Goal: Task Accomplishment & Management: Use online tool/utility

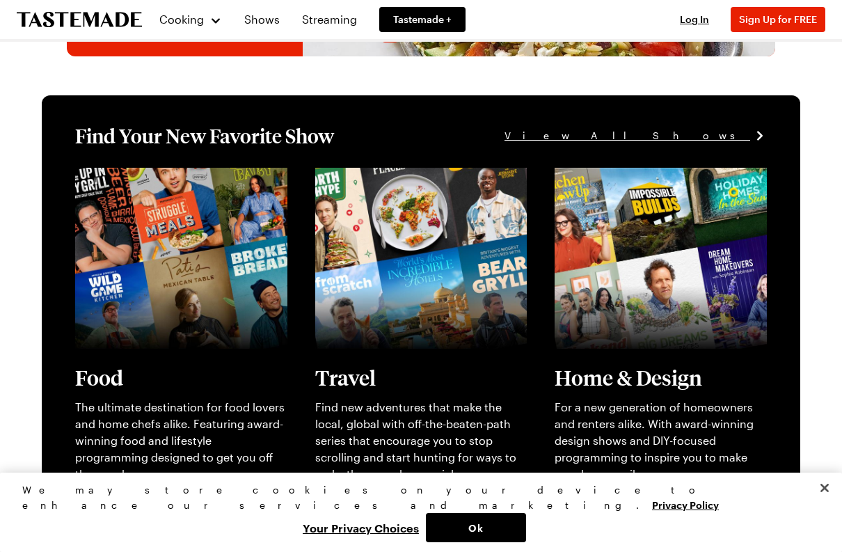
scroll to position [248, 0]
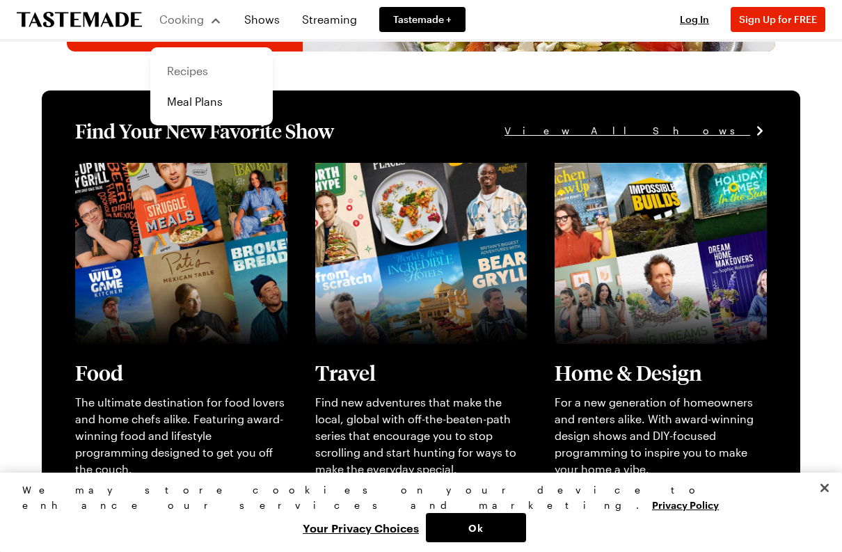
click at [182, 80] on link "Recipes" at bounding box center [212, 71] width 106 height 31
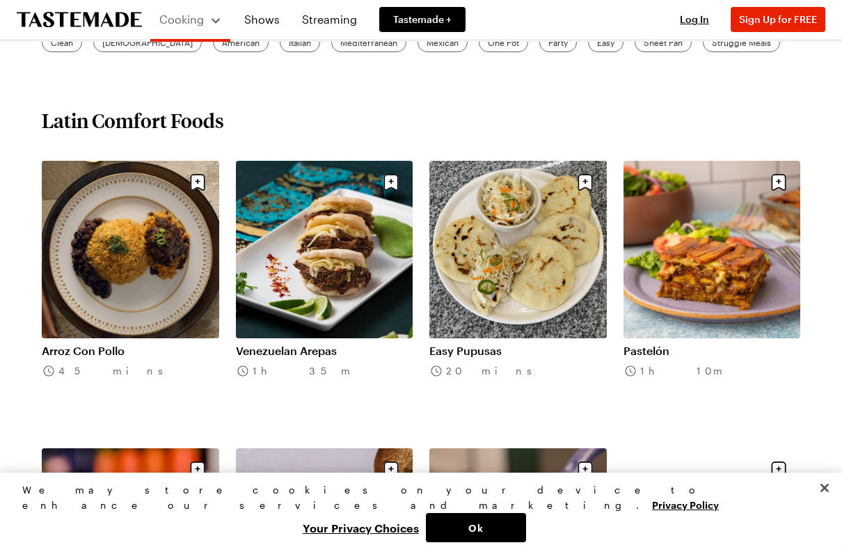
scroll to position [470, 0]
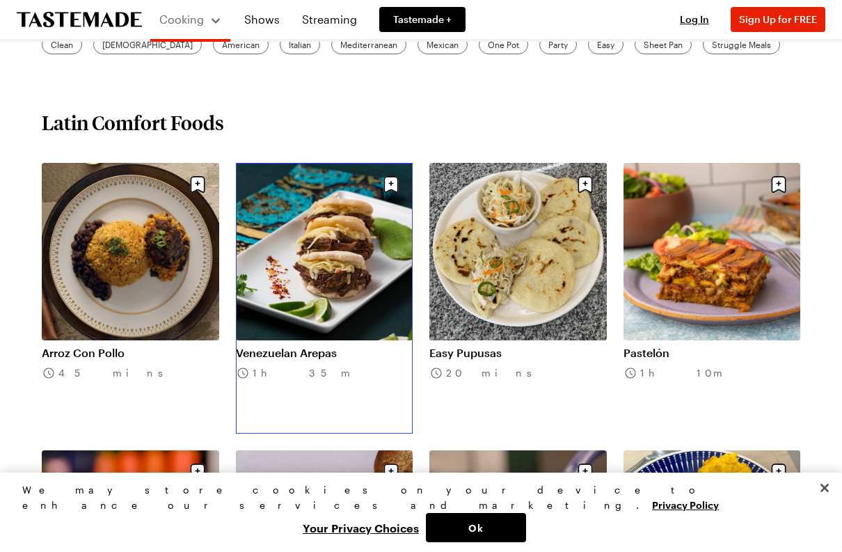
click at [326, 346] on link "Venezuelan Arepas" at bounding box center [324, 353] width 177 height 14
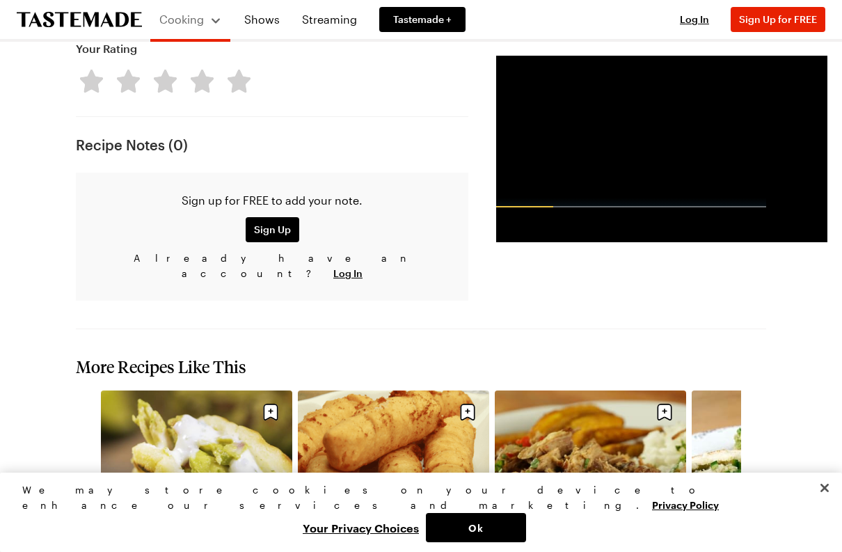
scroll to position [1403, 0]
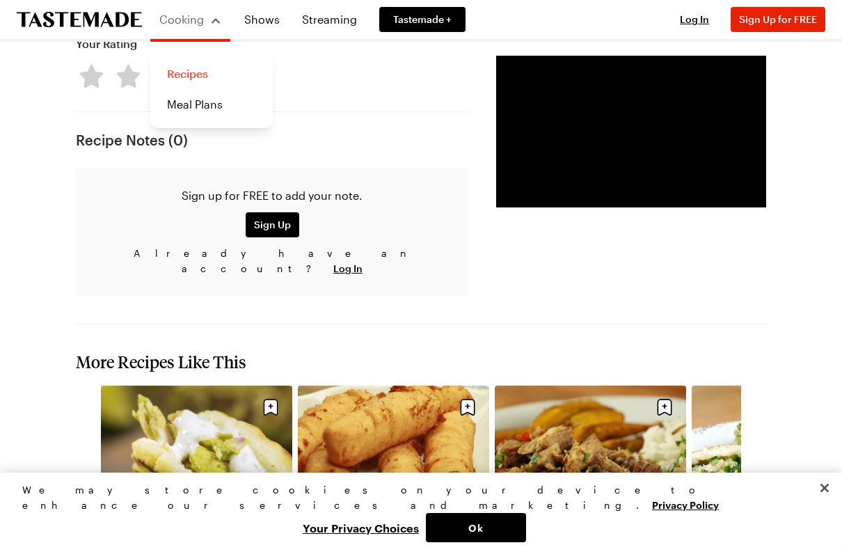
click at [191, 76] on link "Recipes" at bounding box center [212, 73] width 106 height 31
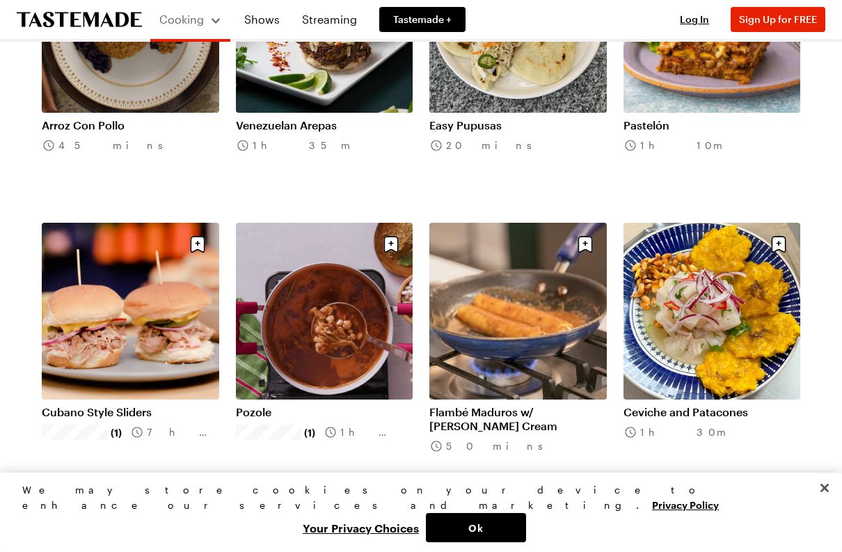
scroll to position [705, 0]
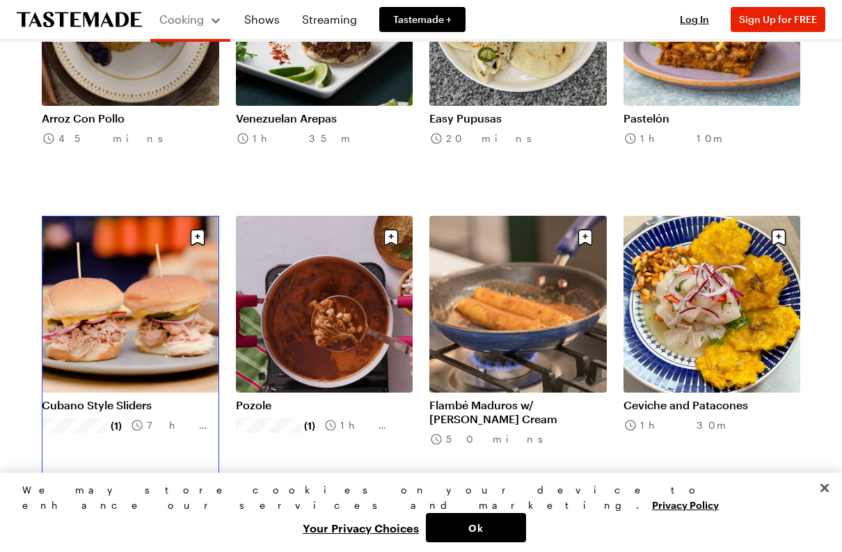
click at [134, 398] on link "Cubano Style Sliders" at bounding box center [130, 405] width 177 height 14
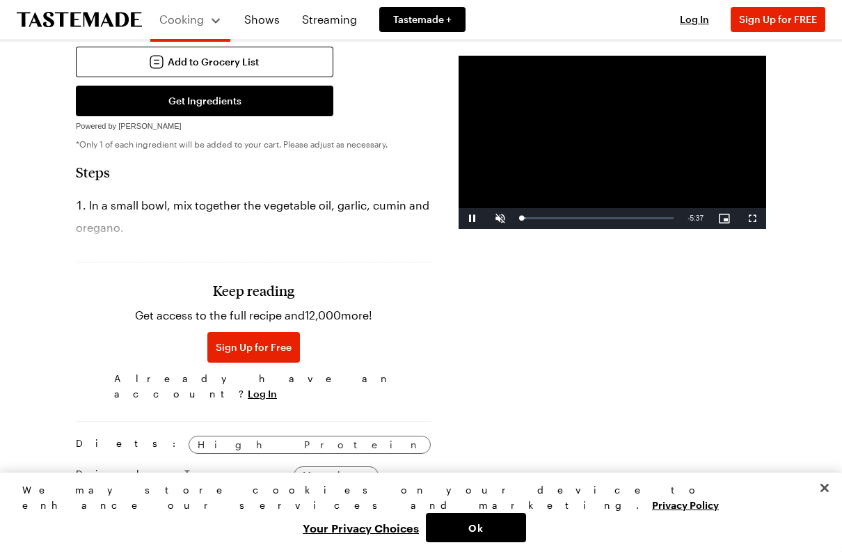
scroll to position [883, 0]
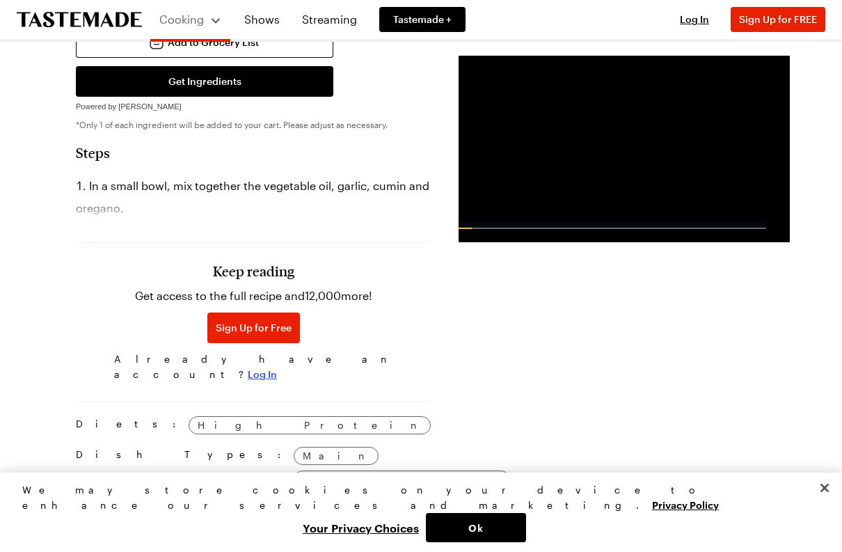
click at [277, 367] on span "Log In" at bounding box center [262, 374] width 29 height 14
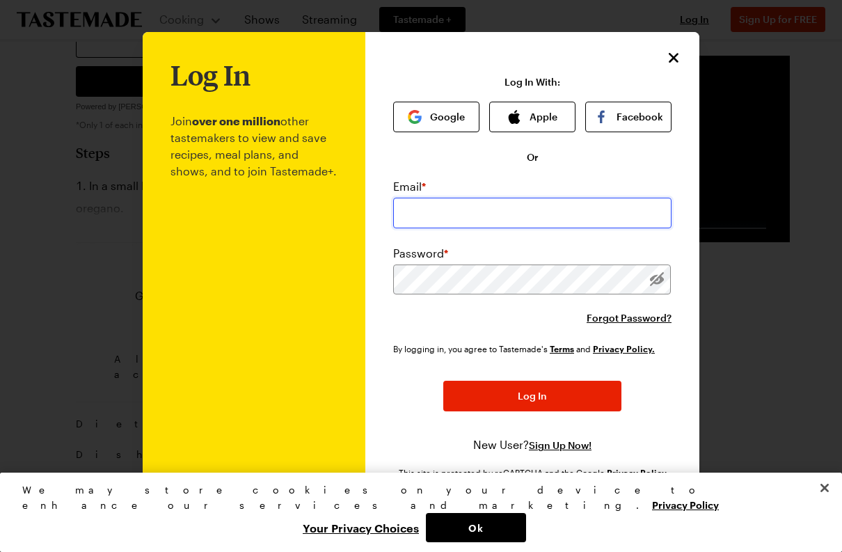
click at [435, 202] on input "email" at bounding box center [532, 213] width 278 height 31
type input "[EMAIL_ADDRESS][DOMAIN_NAME]"
click at [472, 262] on div "Password *" at bounding box center [532, 270] width 278 height 50
click at [419, 124] on button "Google" at bounding box center [436, 117] width 86 height 31
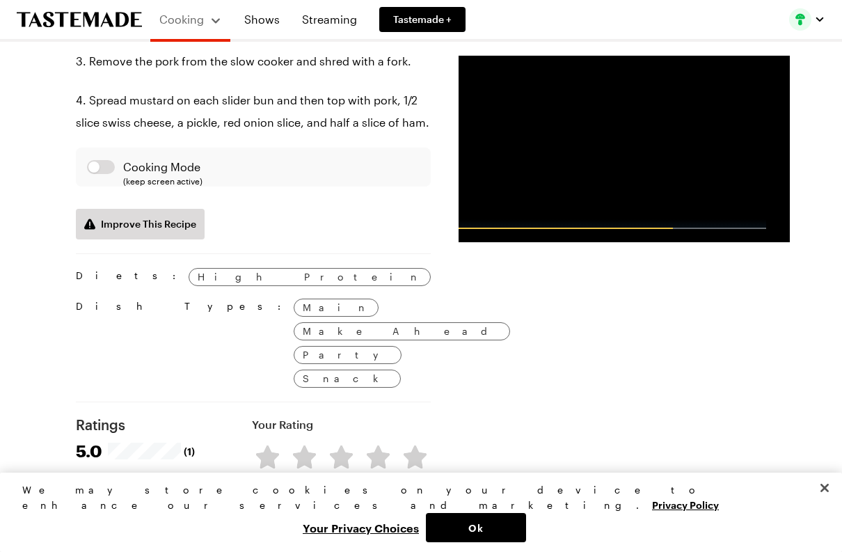
scroll to position [1170, 0]
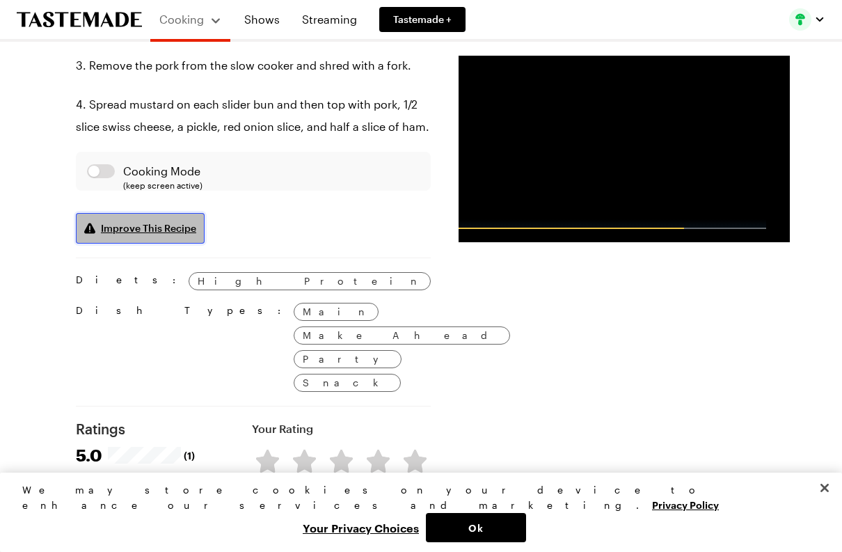
click at [130, 234] on span "Improve This Recipe" at bounding box center [148, 228] width 95 height 14
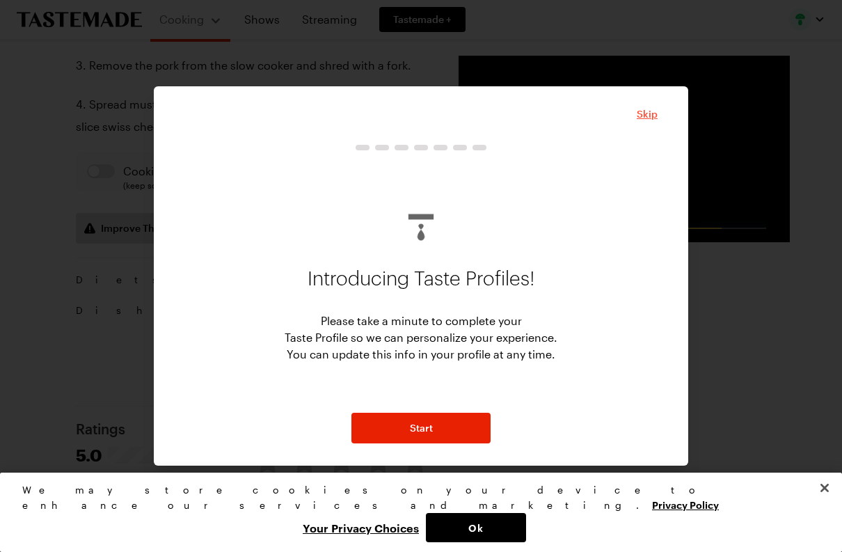
click at [643, 107] on span "Skip" at bounding box center [646, 114] width 21 height 14
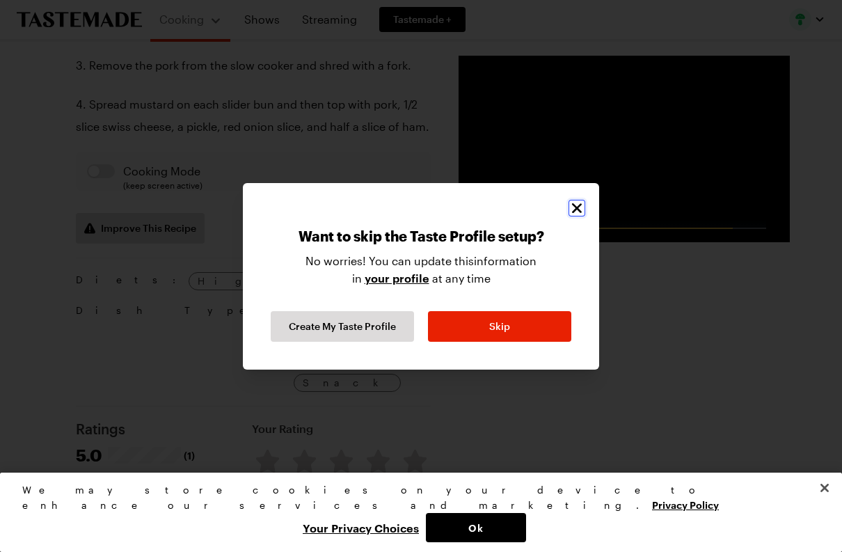
click at [581, 200] on icon "Close" at bounding box center [576, 208] width 17 height 17
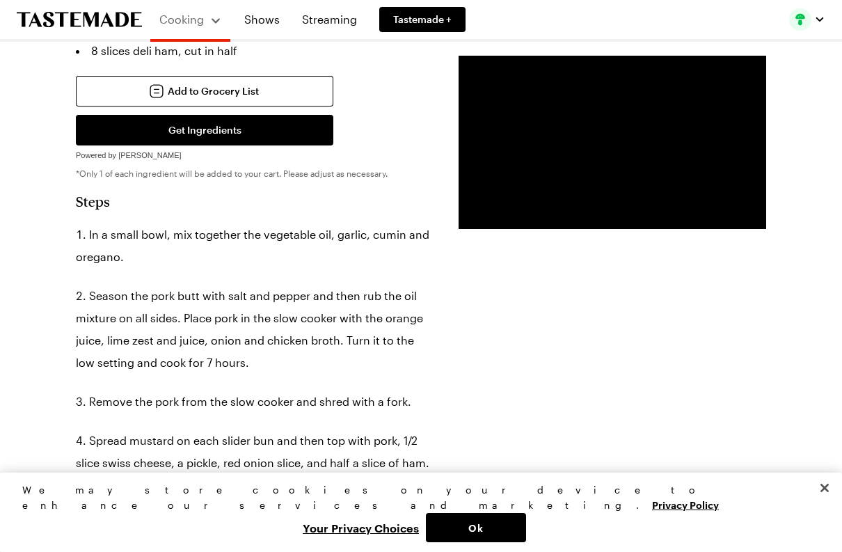
scroll to position [836, 0]
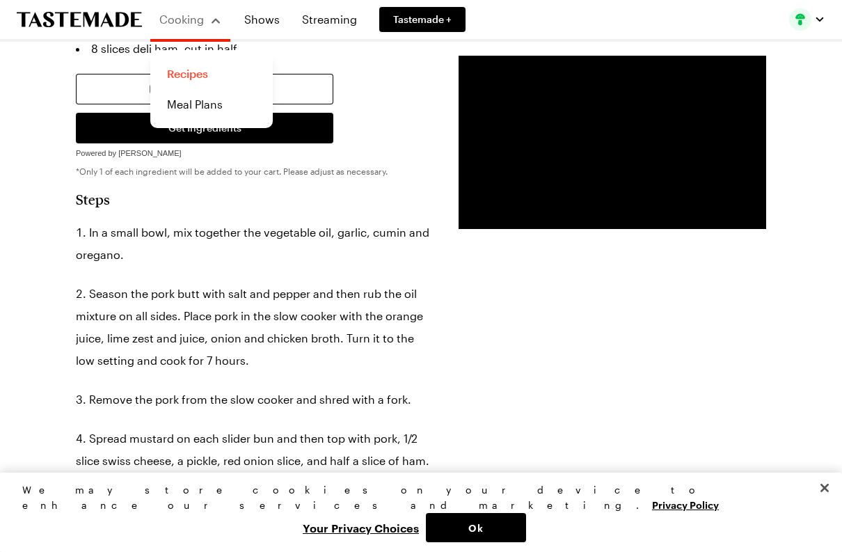
click at [195, 76] on link "Recipes" at bounding box center [212, 73] width 106 height 31
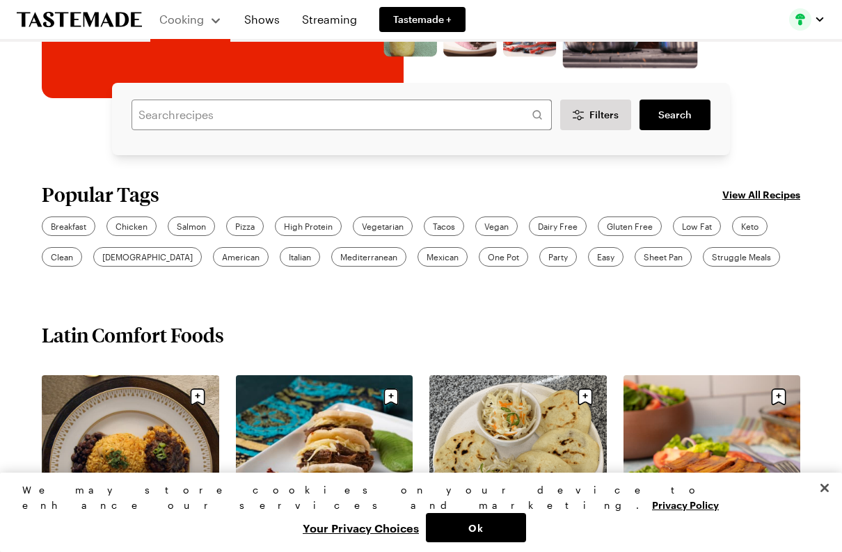
scroll to position [262, 0]
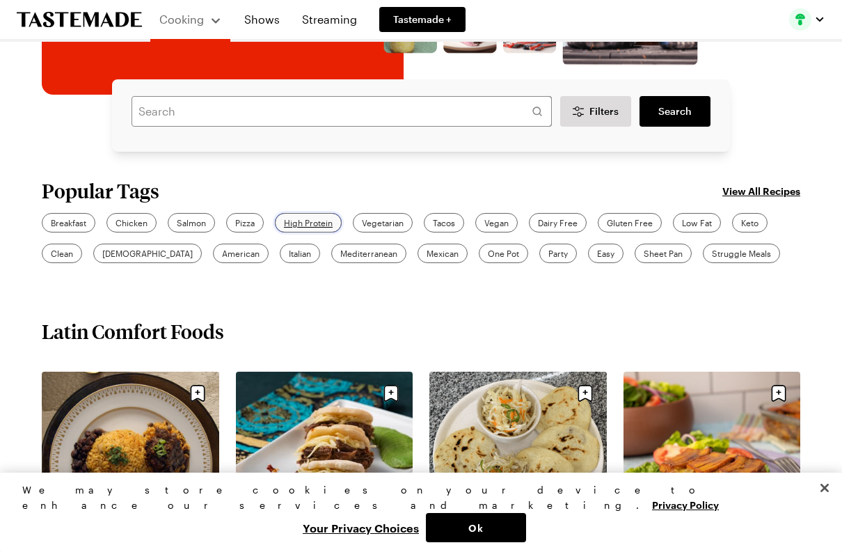
click at [312, 215] on div "High Protein" at bounding box center [308, 222] width 67 height 19
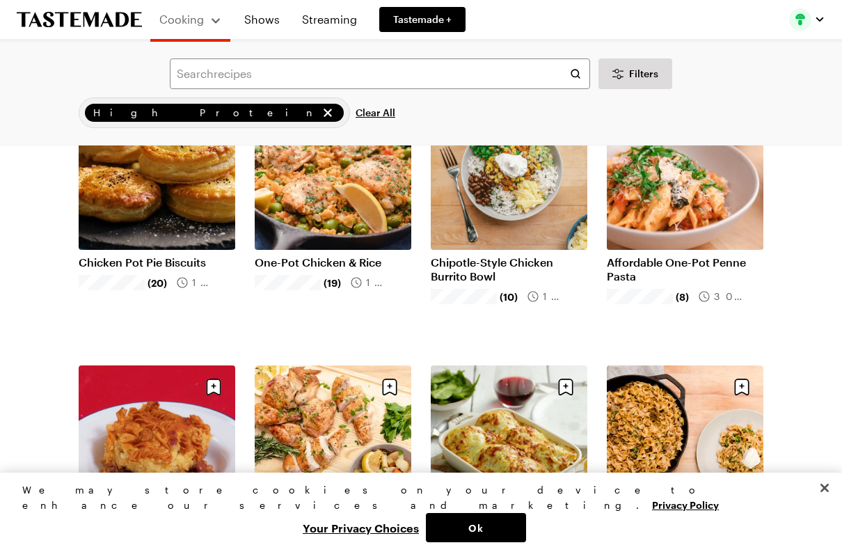
scroll to position [156, 0]
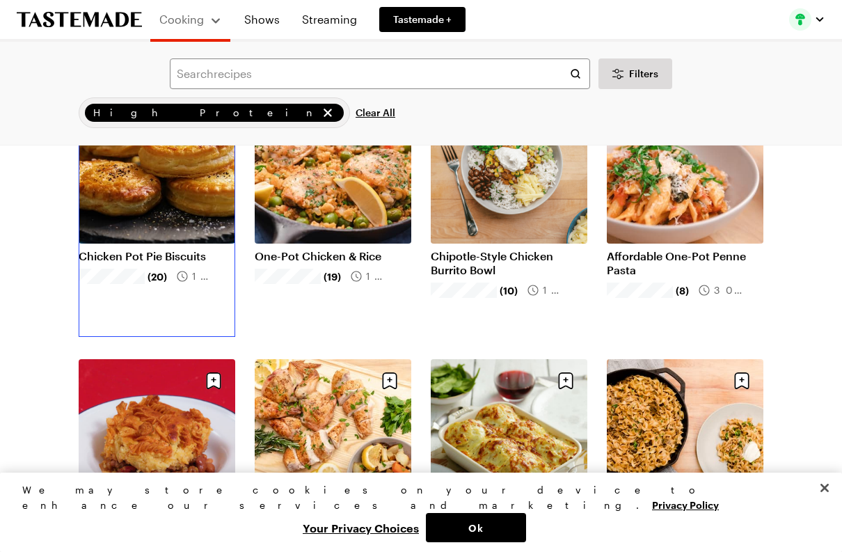
click at [160, 249] on link "Chicken Pot Pie Biscuits" at bounding box center [157, 256] width 157 height 14
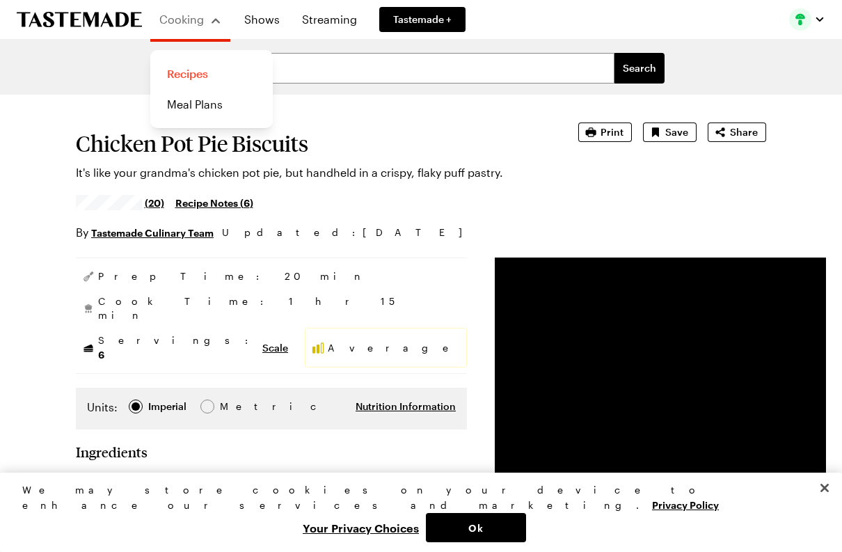
click at [198, 74] on link "Recipes" at bounding box center [212, 73] width 106 height 31
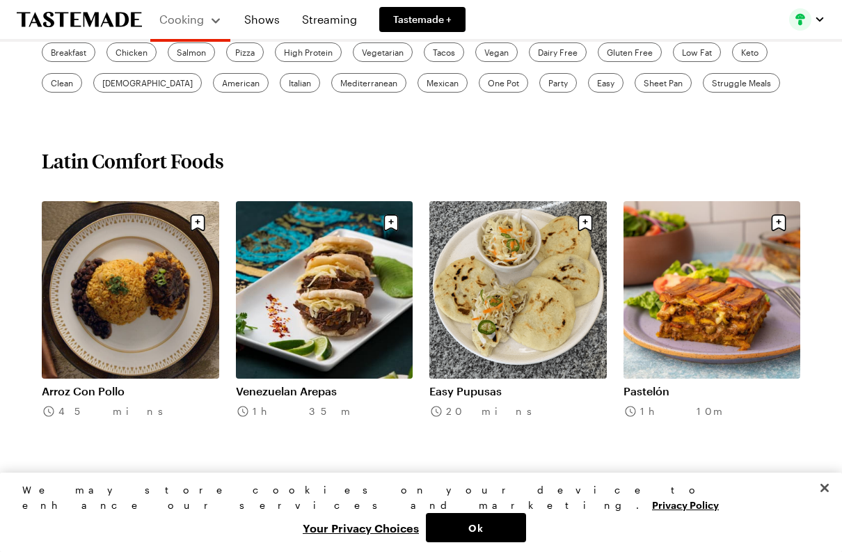
scroll to position [433, 0]
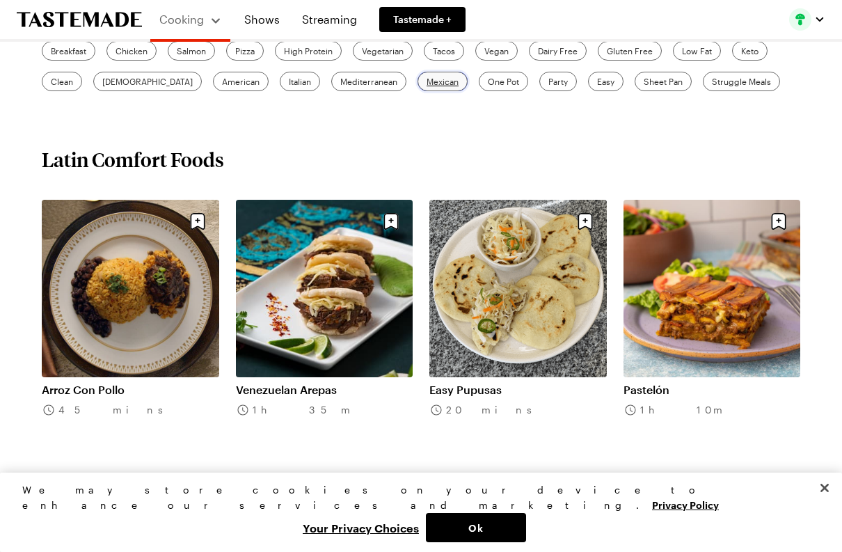
click at [426, 86] on span "Mexican" at bounding box center [442, 81] width 32 height 13
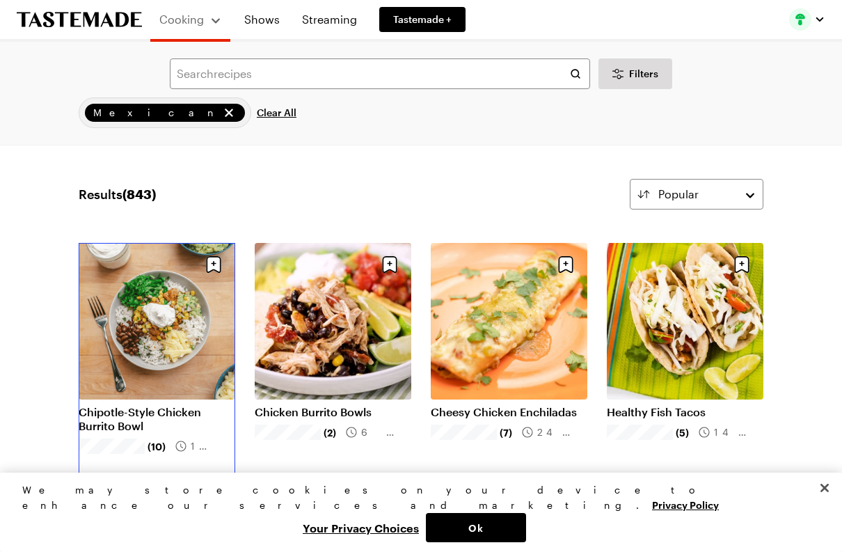
click at [137, 405] on link "Chipotle-Style Chicken Burrito Bowl" at bounding box center [157, 419] width 157 height 28
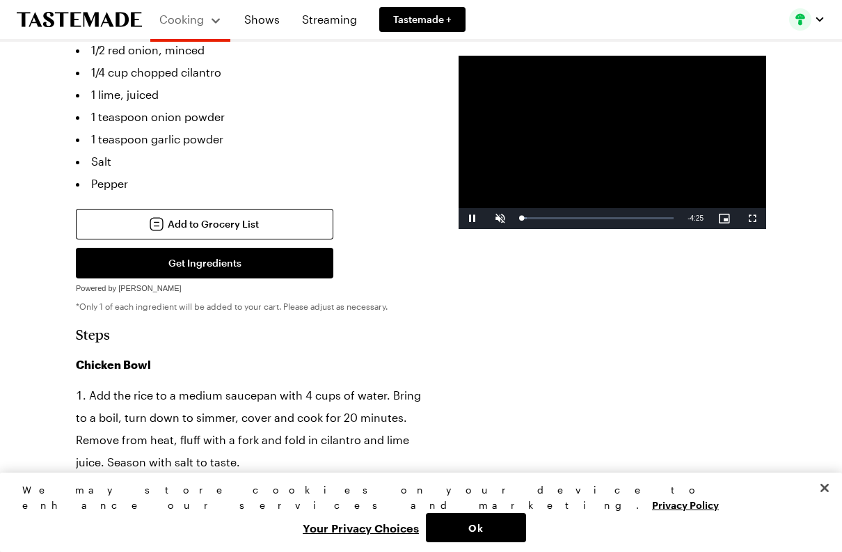
scroll to position [1144, 0]
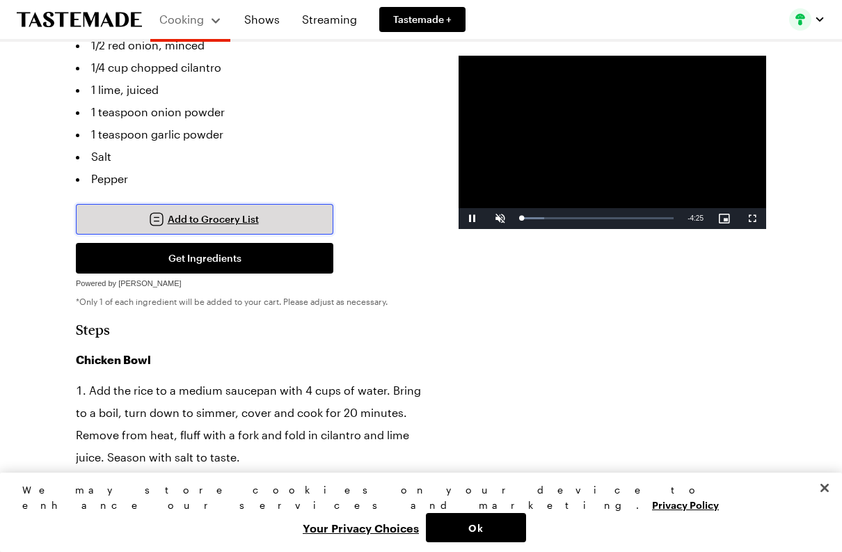
click at [239, 204] on button "Add to Grocery List" at bounding box center [204, 219] width 257 height 31
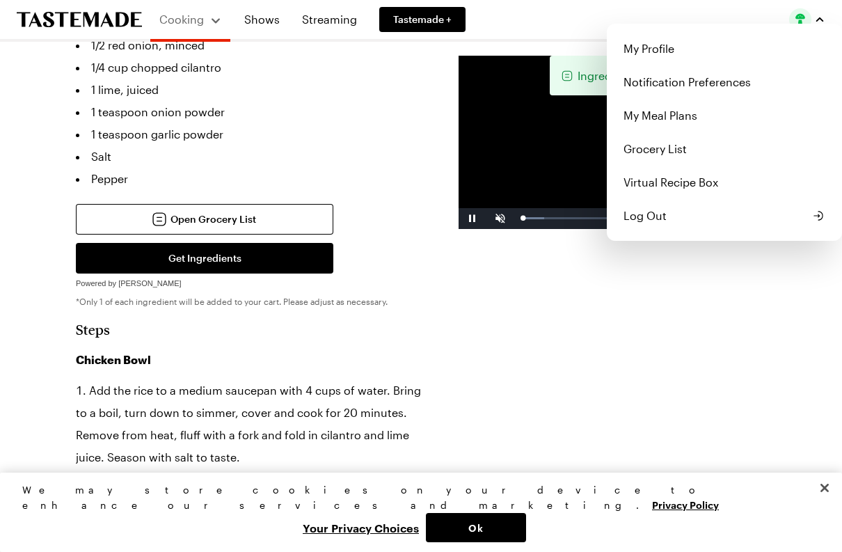
click at [799, 13] on img "button" at bounding box center [800, 19] width 22 height 22
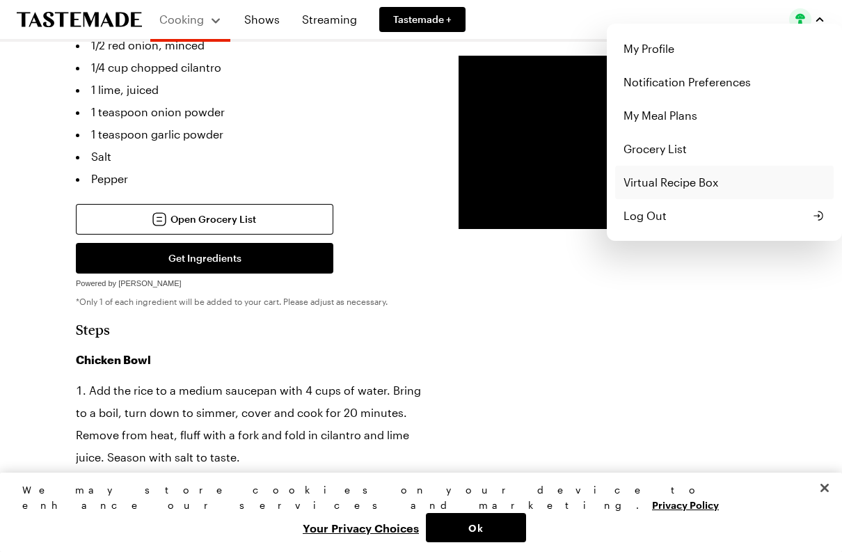
click at [645, 184] on link "Virtual Recipe Box" at bounding box center [724, 182] width 218 height 33
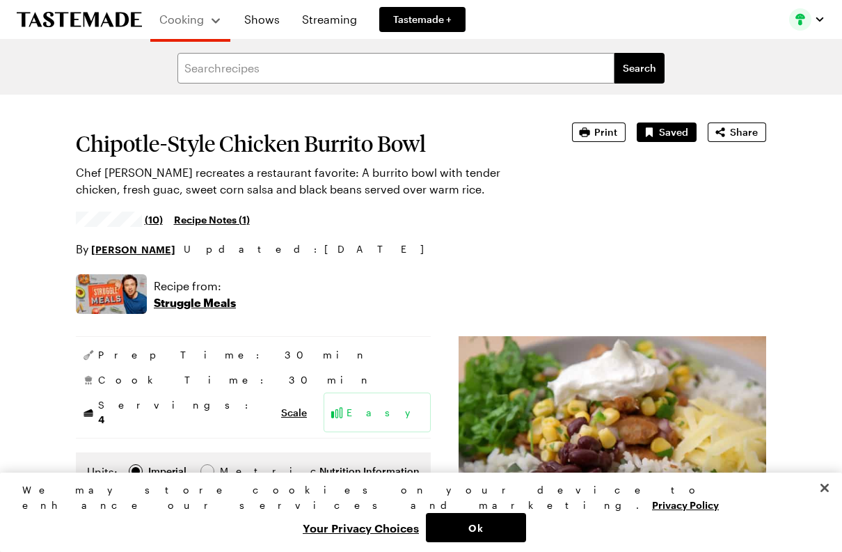
scroll to position [1144, 0]
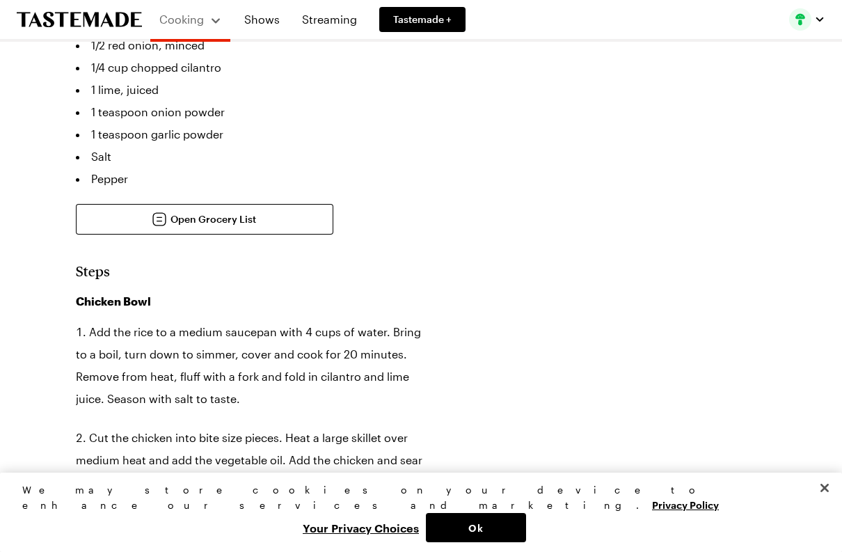
type textarea "x"
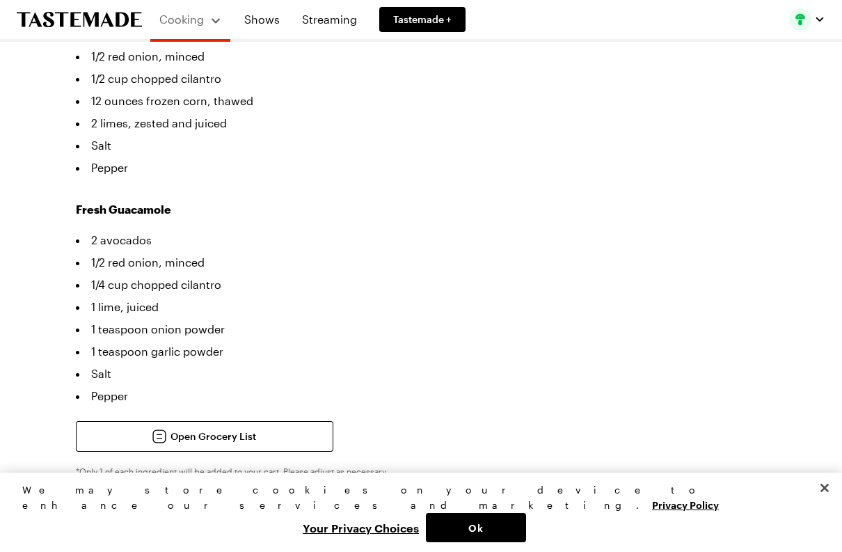
scroll to position [922, 0]
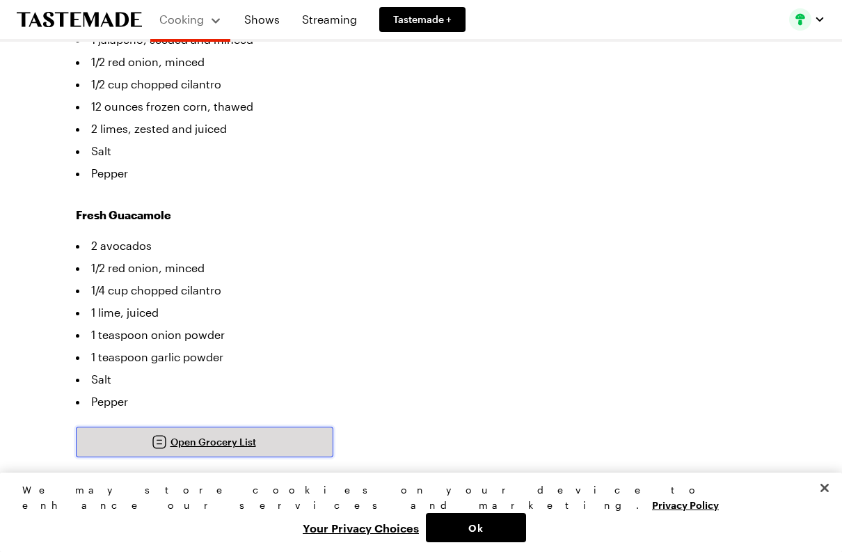
click at [243, 426] on link "Open Grocery List" at bounding box center [204, 441] width 257 height 31
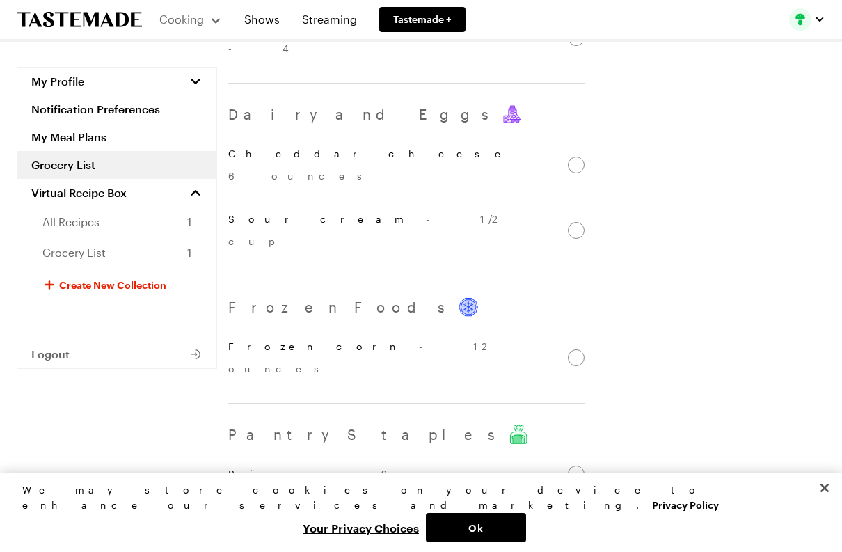
scroll to position [1636, 0]
